Goal: Task Accomplishment & Management: Use online tool/utility

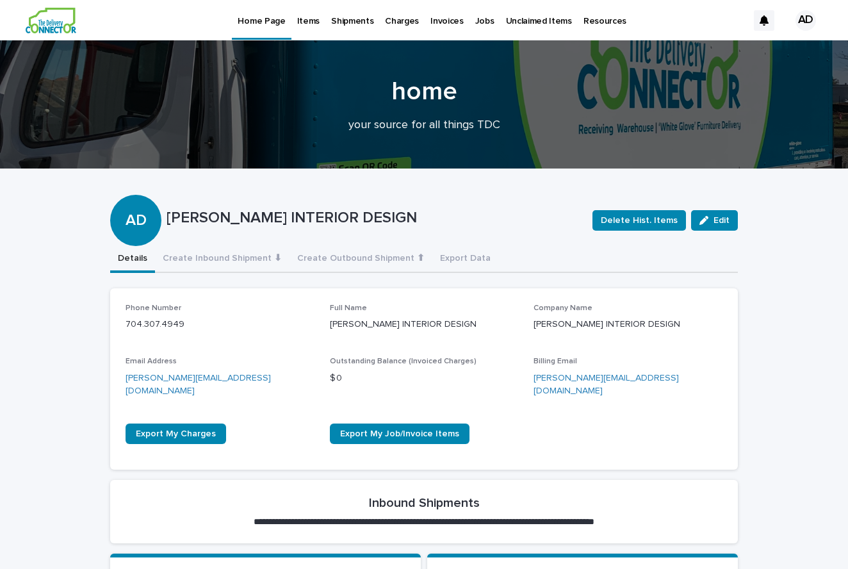
click at [306, 26] on p "Items" at bounding box center [308, 13] width 22 height 27
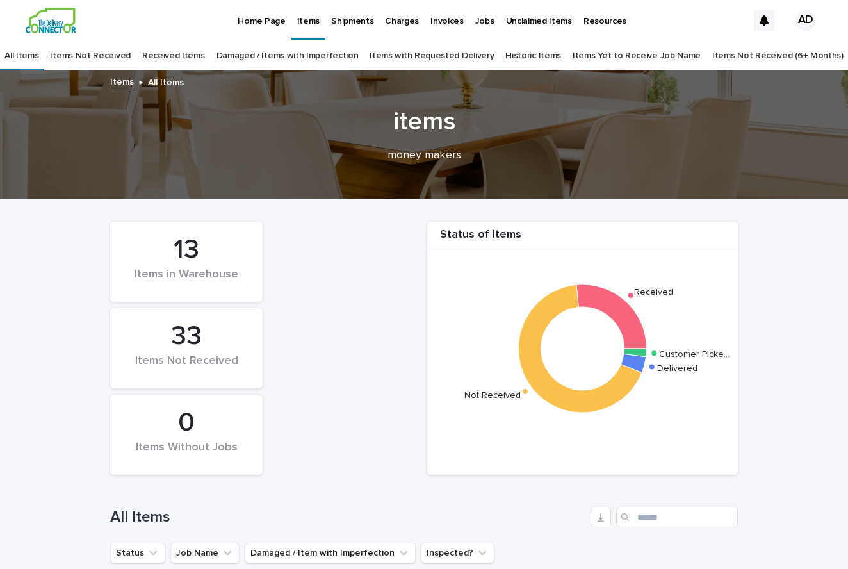
click at [478, 23] on p "Jobs" at bounding box center [484, 13] width 19 height 27
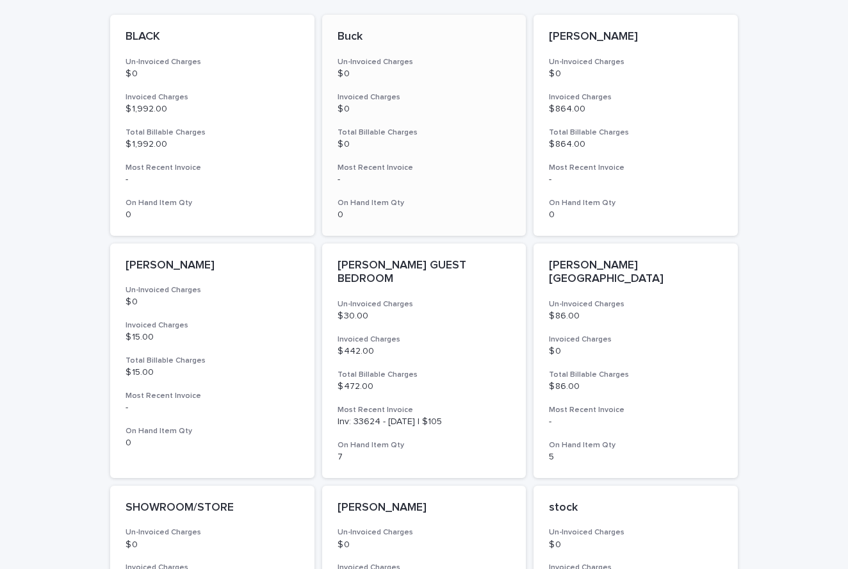
scroll to position [359, 0]
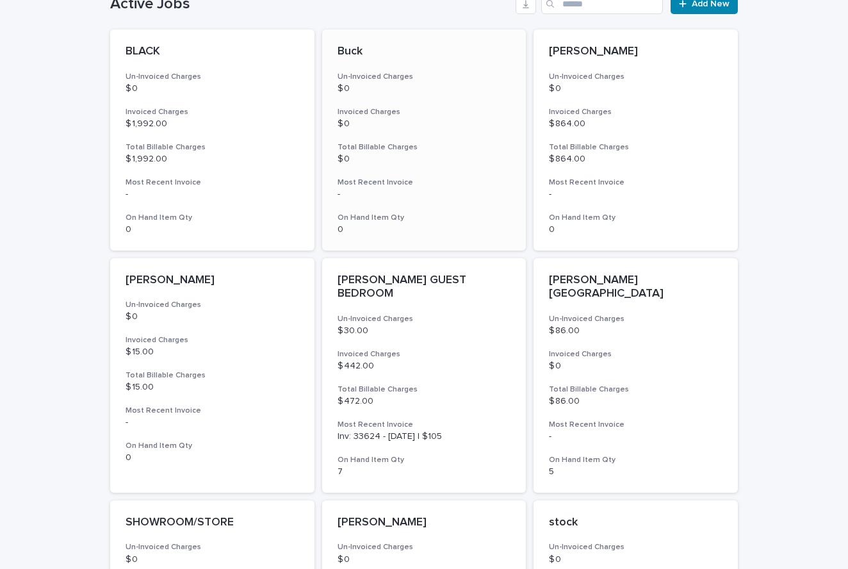
click at [448, 119] on p "$ 0" at bounding box center [425, 123] width 174 height 11
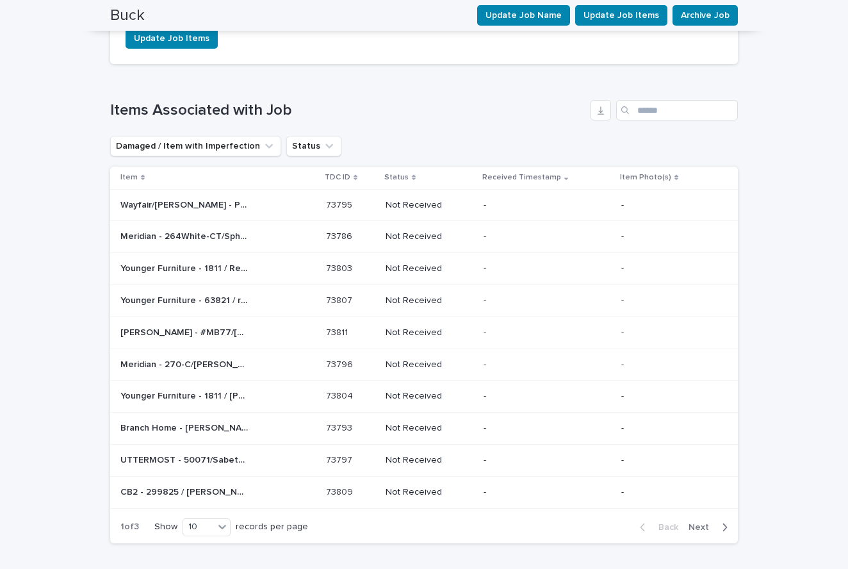
scroll to position [1085, 0]
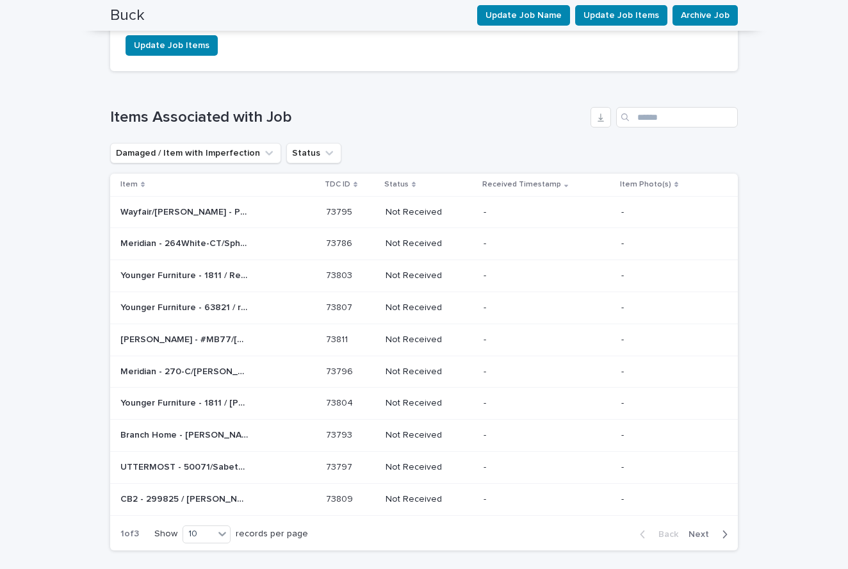
click at [209, 268] on p "Younger Furniture - 1811 / Remini Swivel Chair | 73803" at bounding box center [185, 274] width 131 height 13
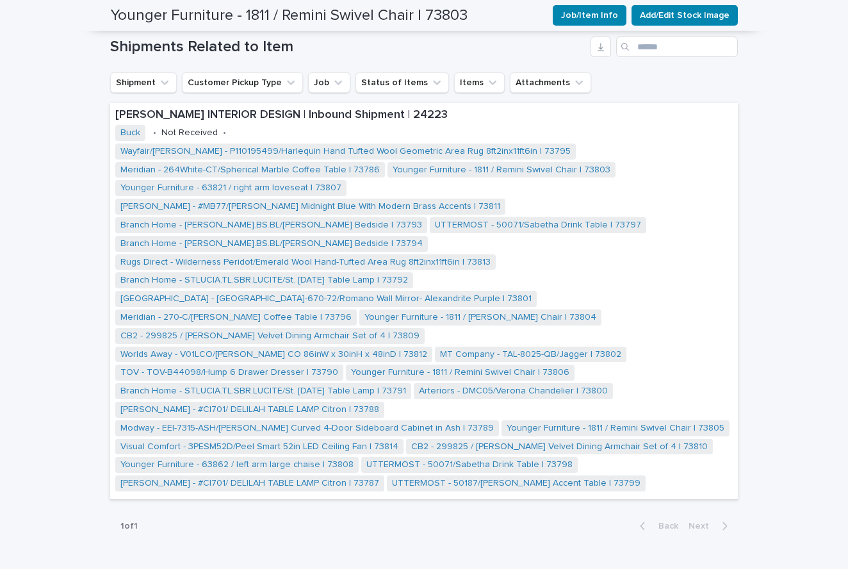
scroll to position [364, 0]
click at [485, 257] on link "Rugs Direct - Wilderness Peridot/Emerald Wool Hand-Tufted Area Rug 8ft2inx11ft6…" at bounding box center [305, 262] width 370 height 11
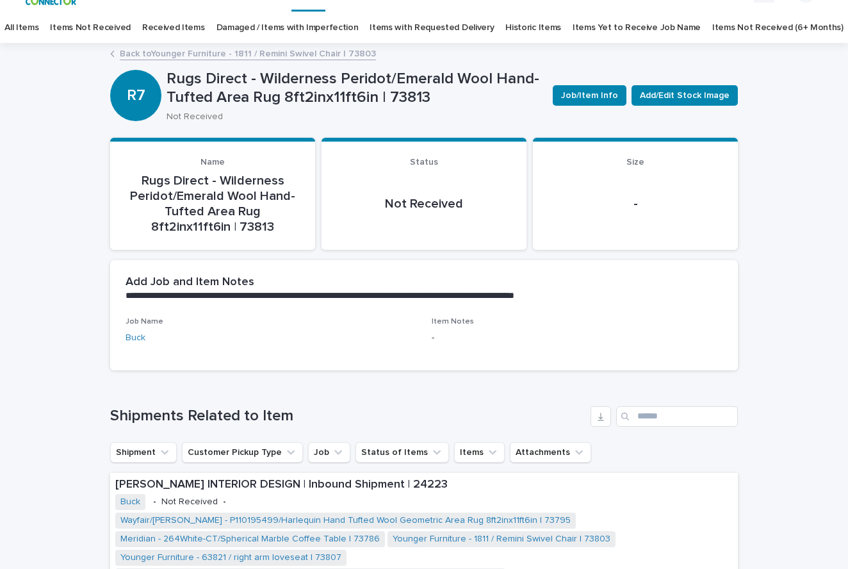
scroll to position [31, 0]
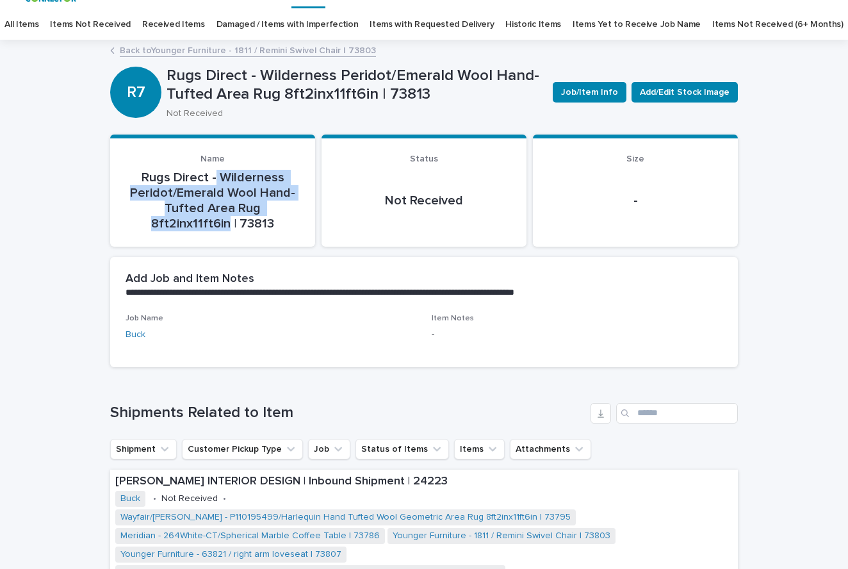
drag, startPoint x: 299, startPoint y: 205, endPoint x: 217, endPoint y: 178, distance: 86.3
click at [217, 178] on p "Rugs Direct - Wilderness Peridot/Emerald Wool Hand-Tufted Area Rug 8ft2inx11ft6…" at bounding box center [213, 200] width 174 height 61
copy p "Wilderness Peridot/Emerald Wool Hand-Tufted Area Rug 8ft2inx11ft6in"
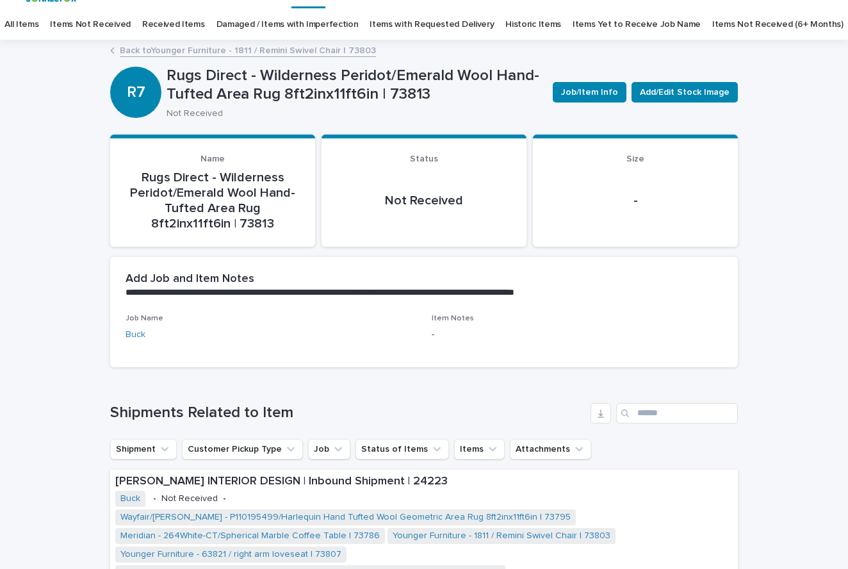
click at [793, 209] on div "**********" at bounding box center [424, 511] width 848 height 941
click at [602, 93] on span "Job/Item Info" at bounding box center [589, 92] width 57 height 13
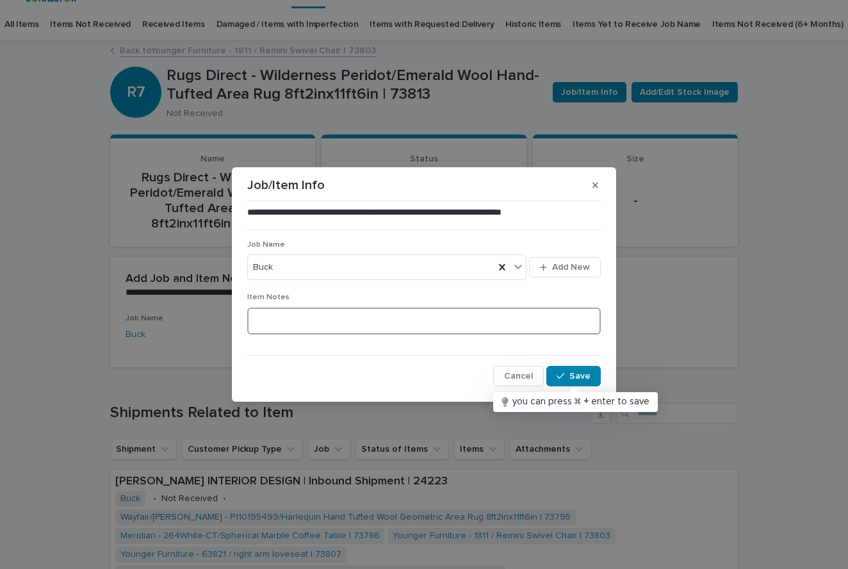
click at [340, 325] on textarea at bounding box center [424, 320] width 354 height 27
click at [524, 379] on span "Cancel" at bounding box center [518, 375] width 29 height 9
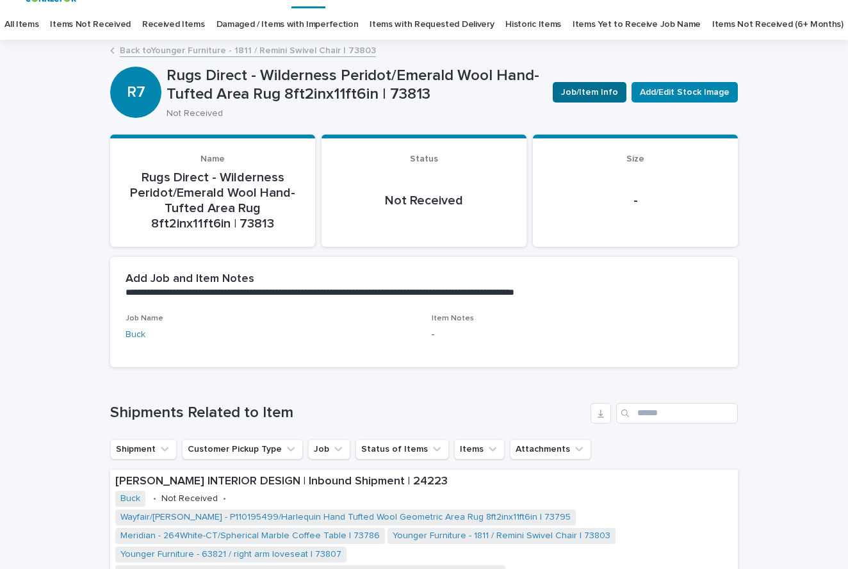
click at [580, 94] on span "Job/Item Info" at bounding box center [589, 92] width 57 height 13
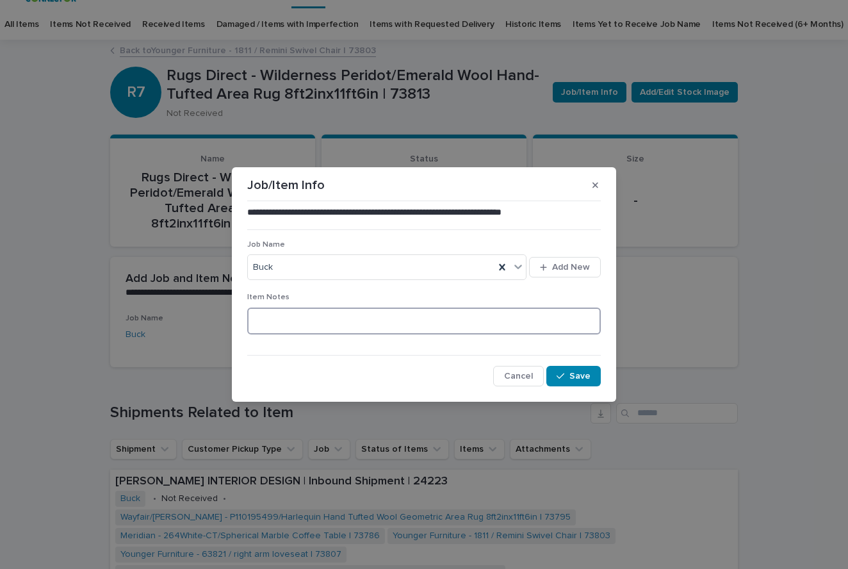
click at [295, 318] on textarea at bounding box center [424, 320] width 354 height 27
drag, startPoint x: 470, startPoint y: 321, endPoint x: 249, endPoint y: 319, distance: 221.0
click at [249, 319] on textarea "**********" at bounding box center [424, 320] width 354 height 27
type textarea "**********"
click at [566, 377] on div "button" at bounding box center [563, 375] width 13 height 9
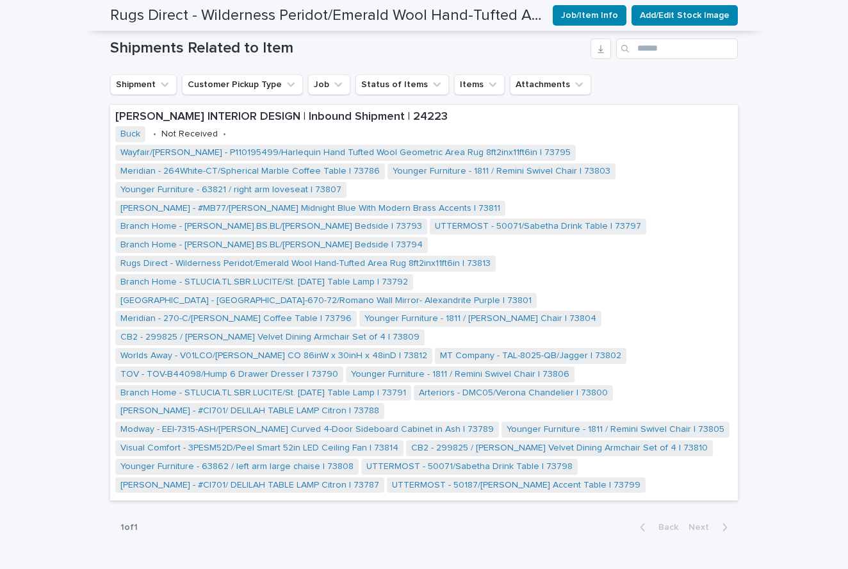
scroll to position [395, 0]
click at [440, 351] on link "MT Company - TAL-8025-QB/Jagger | 73802" at bounding box center [530, 356] width 181 height 11
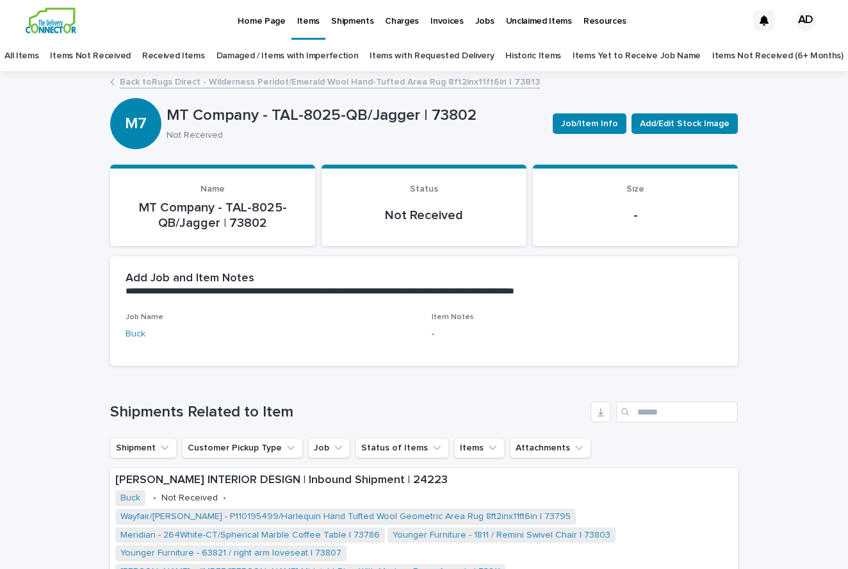
click at [241, 212] on p "MT Company - TAL-8025-QB/Jagger | 73802" at bounding box center [213, 215] width 174 height 31
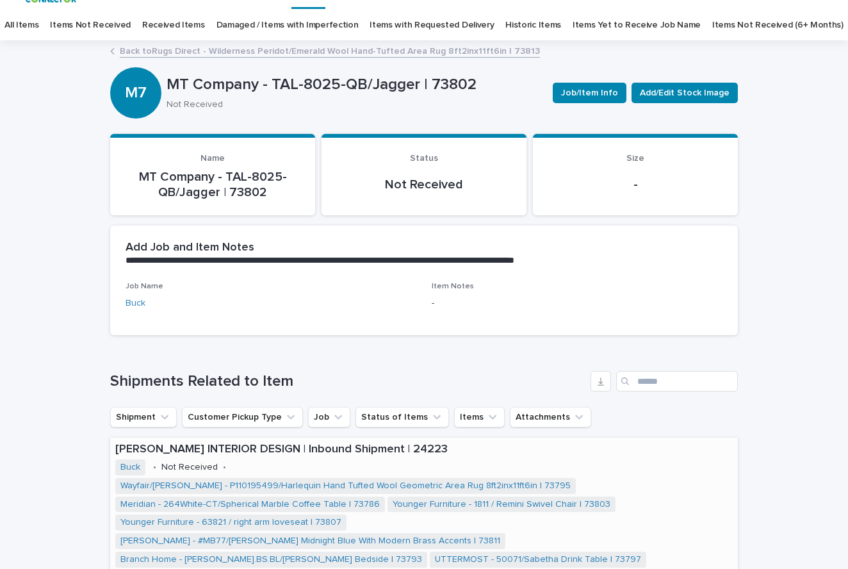
scroll to position [26, 0]
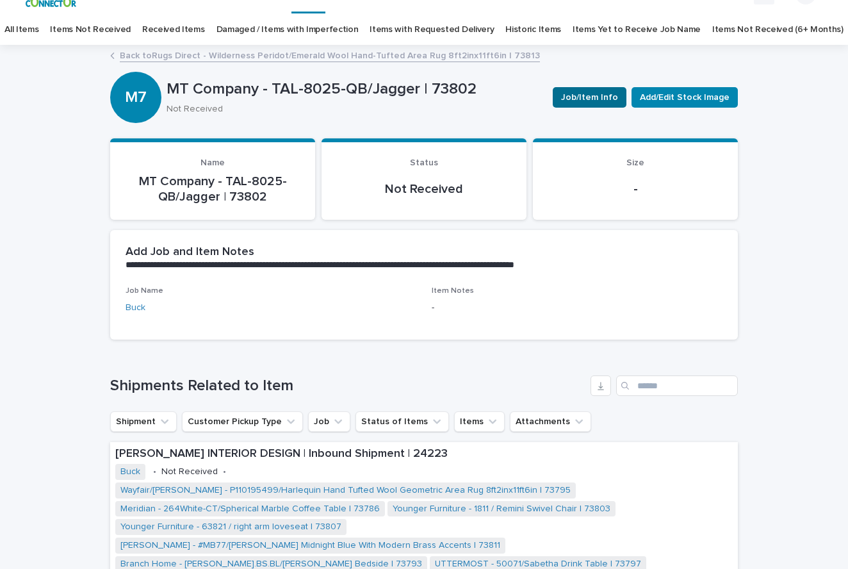
click at [605, 95] on span "Job/Item Info" at bounding box center [589, 97] width 57 height 13
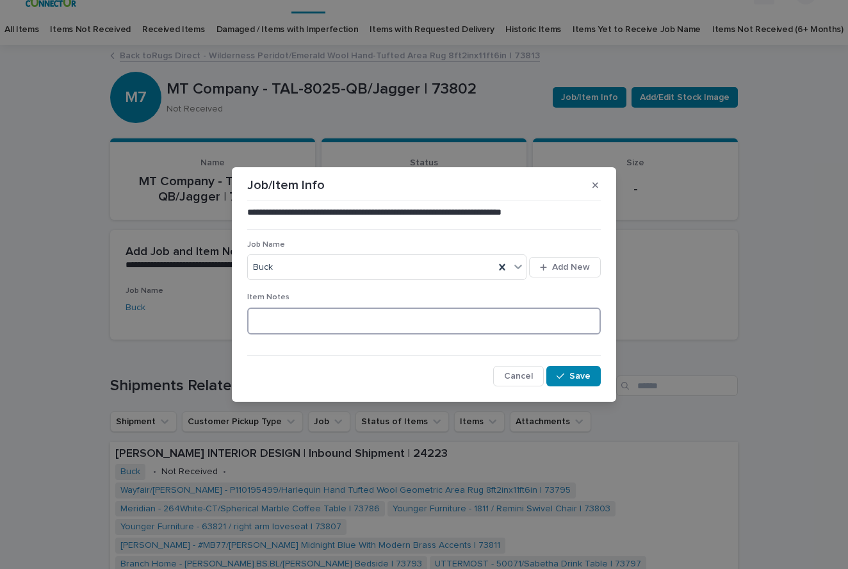
click at [507, 318] on textarea at bounding box center [424, 320] width 354 height 27
type textarea "**********"
click at [584, 373] on span "Save" at bounding box center [579, 375] width 21 height 9
